Goal: Download file/media

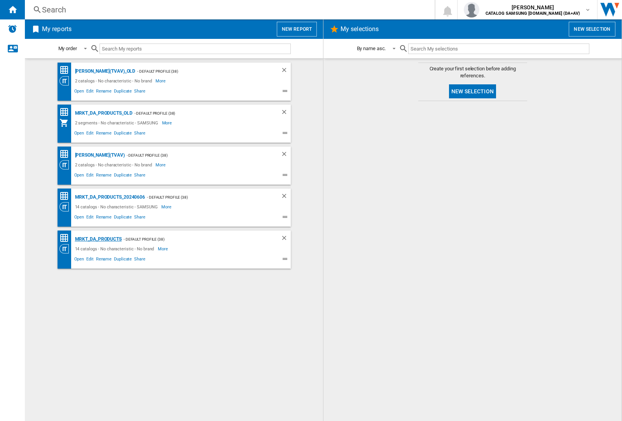
click at [98, 239] on div "MRKT_DA_PRODUCTS" at bounding box center [97, 239] width 49 height 10
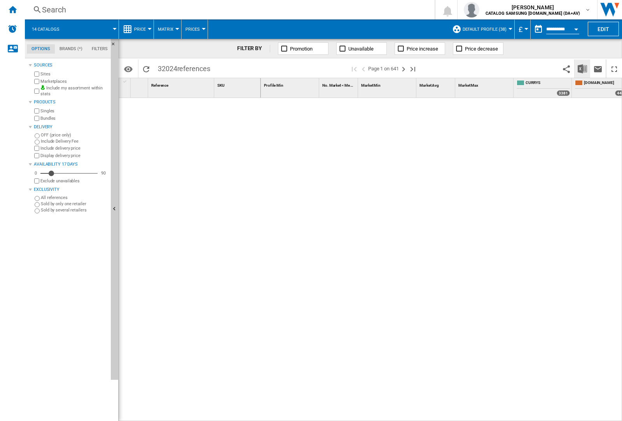
click at [582, 68] on img "Download in Excel" at bounding box center [581, 68] width 9 height 9
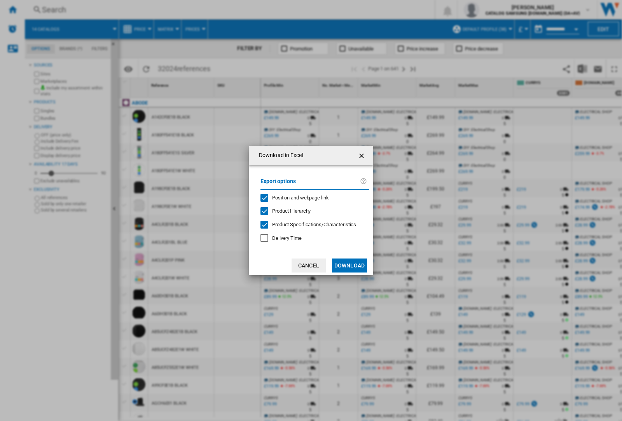
click at [295, 197] on span "Position and webpage link" at bounding box center [300, 198] width 57 height 6
click at [349, 265] on button "Download" at bounding box center [349, 265] width 35 height 14
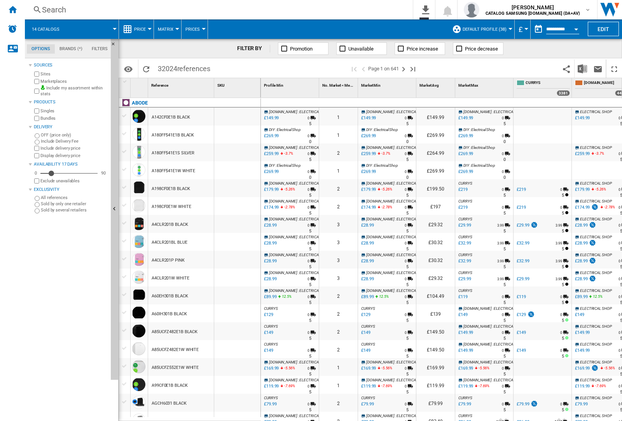
click at [242, 133] on div at bounding box center [237, 134] width 46 height 18
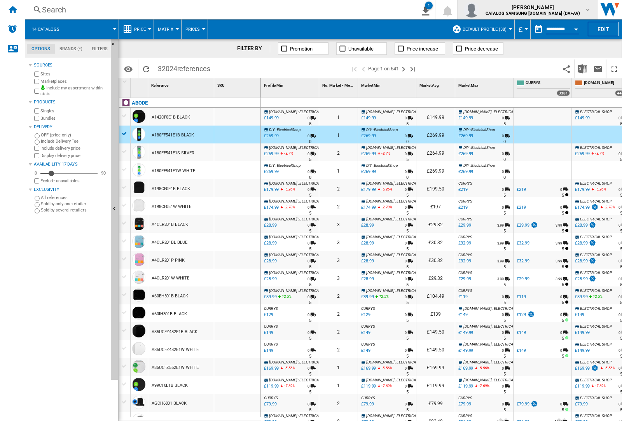
click at [479, 10] on img "button" at bounding box center [471, 10] width 16 height 16
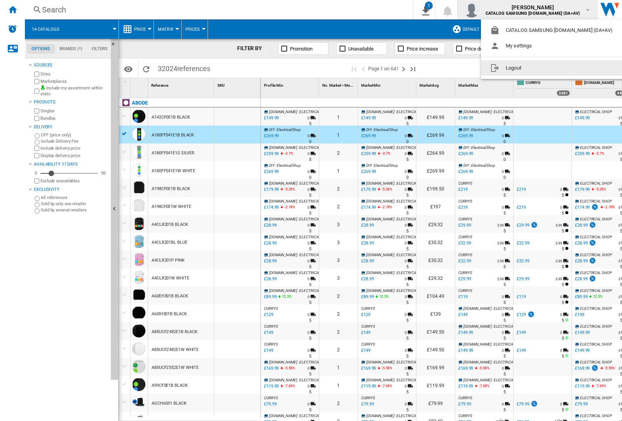
click at [540, 68] on button "Logout" at bounding box center [553, 68] width 144 height 16
